Goal: Information Seeking & Learning: Learn about a topic

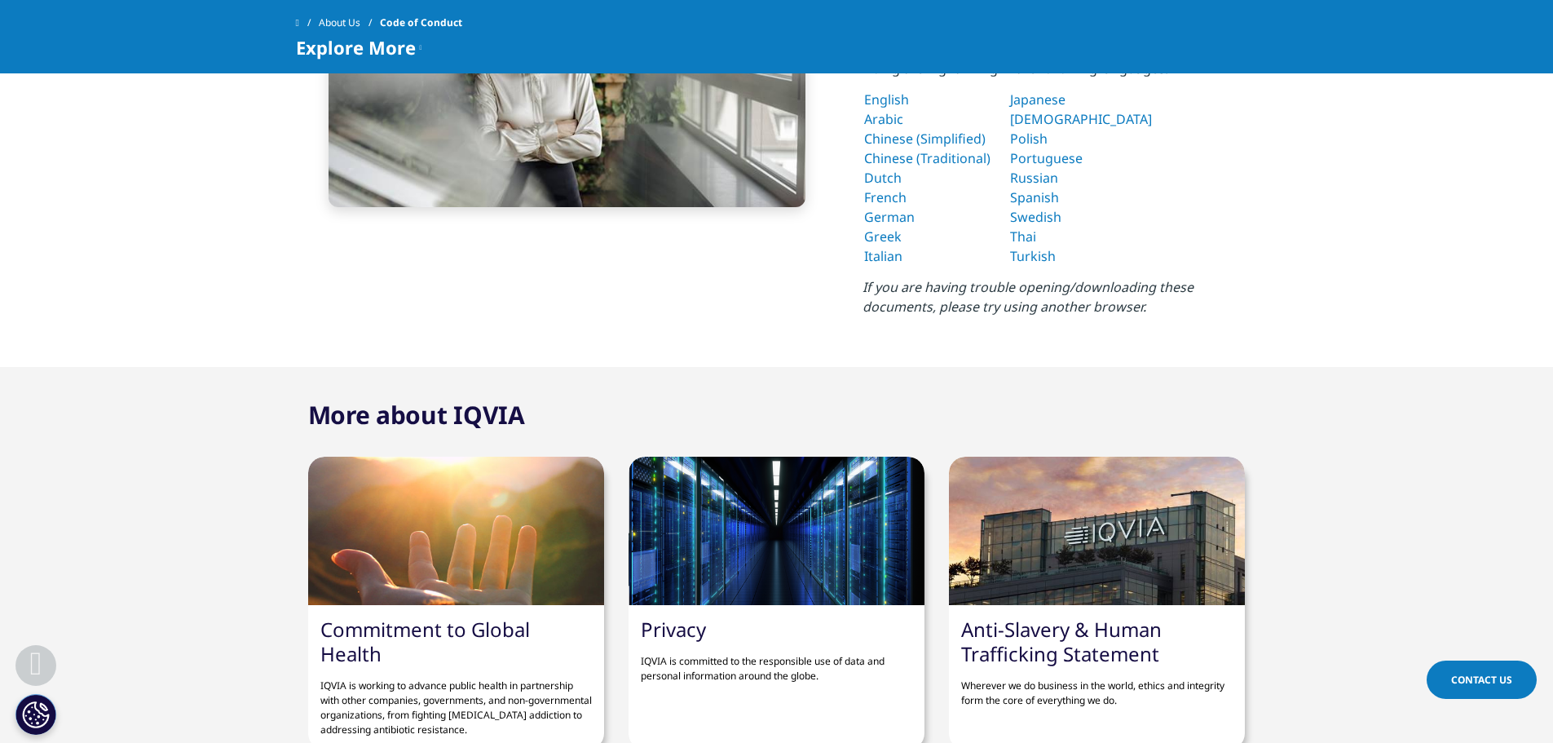
scroll to position [571, 0]
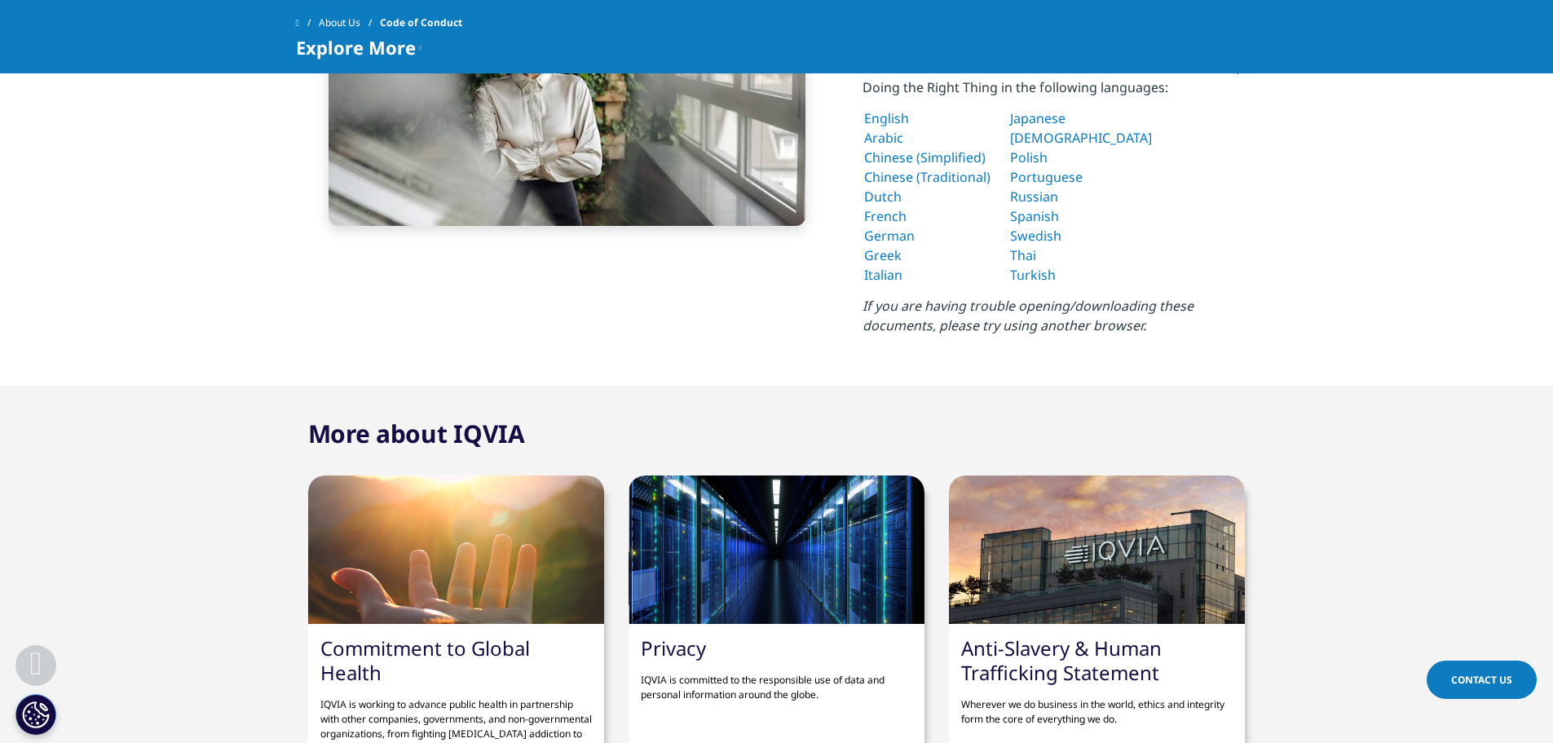
click at [890, 121] on link "English" at bounding box center [886, 118] width 45 height 18
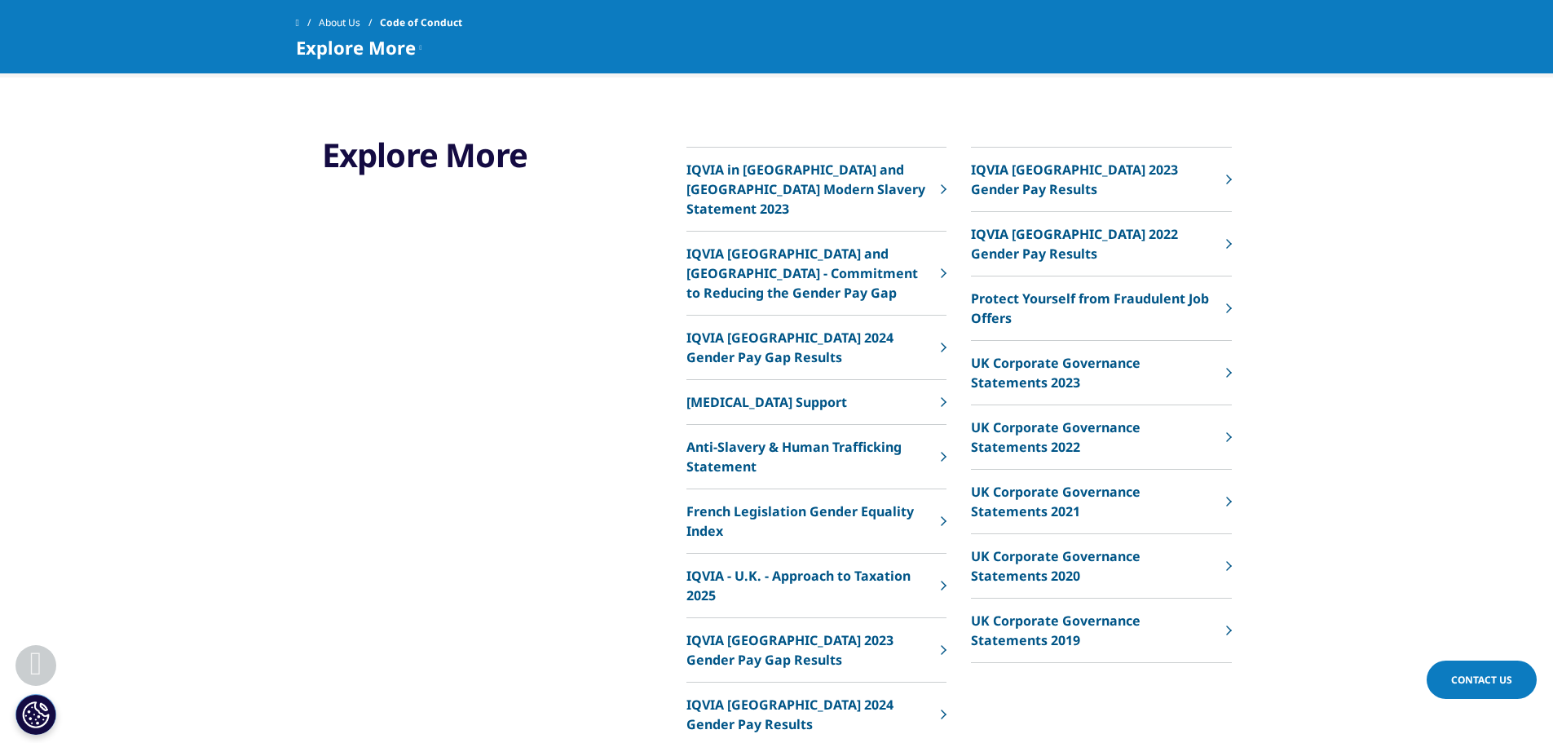
scroll to position [1304, 0]
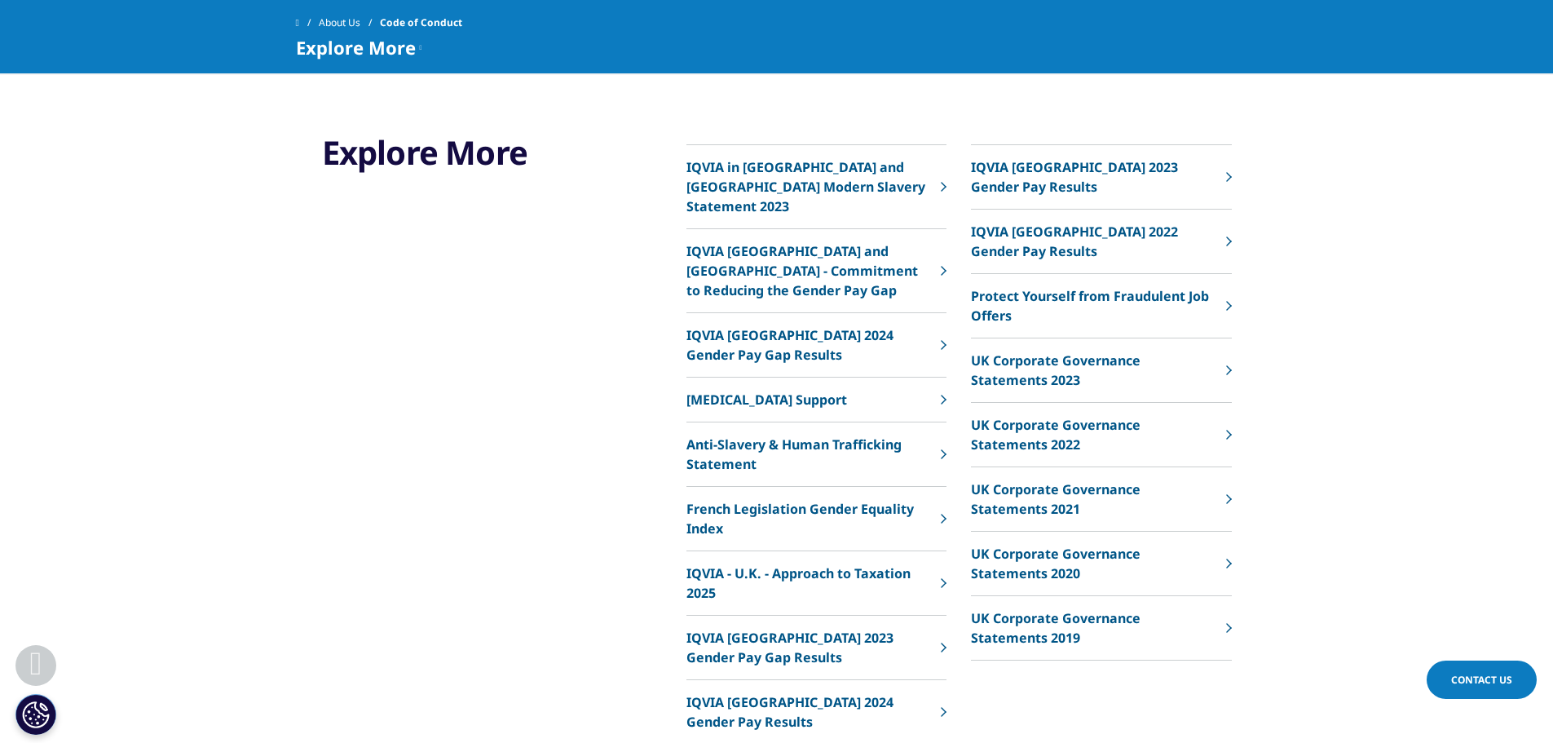
click at [942, 445] on link "​Anti-Slavery & Human Trafficking Statement" at bounding box center [816, 454] width 260 height 64
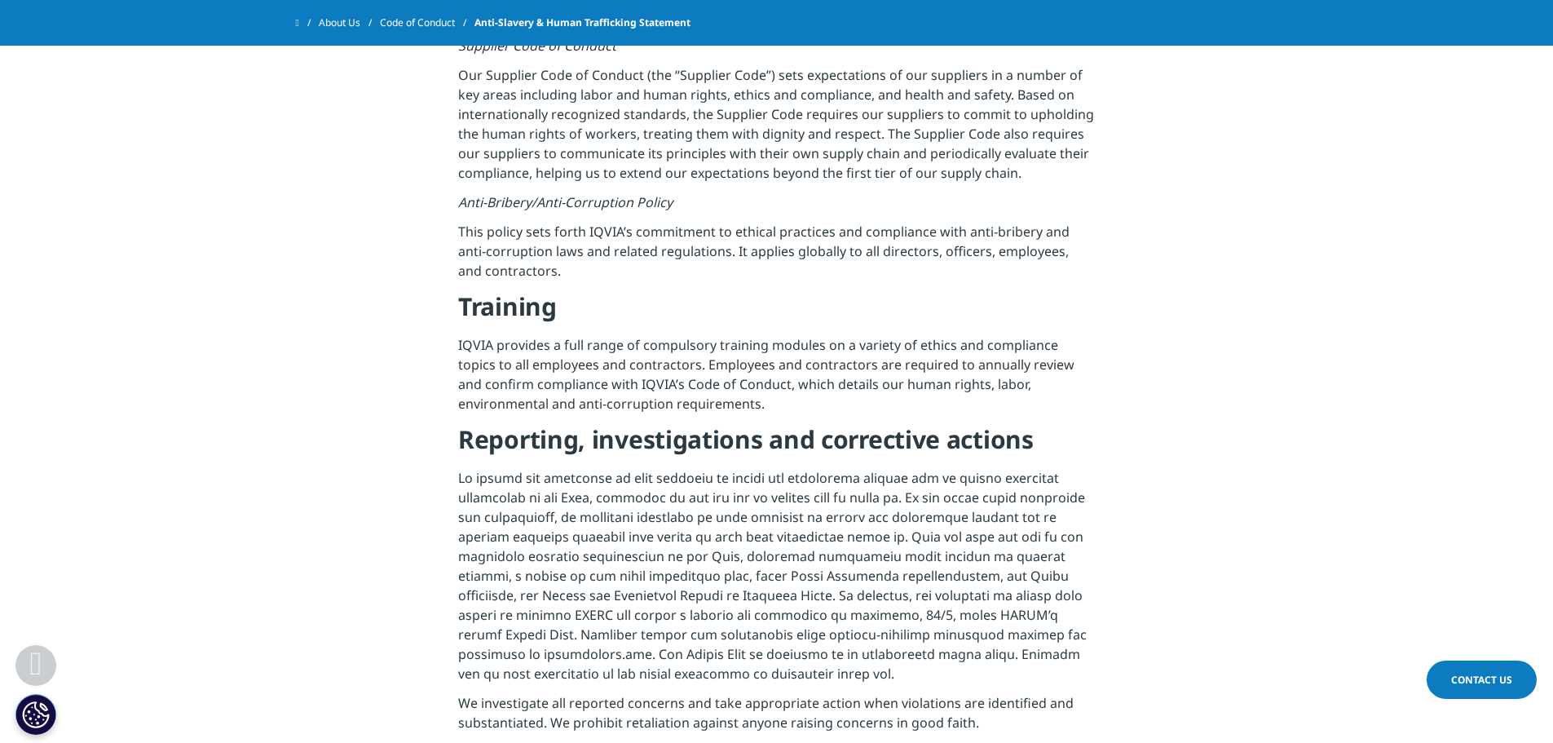
scroll to position [1630, 0]
